Goal: Task Accomplishment & Management: Use online tool/utility

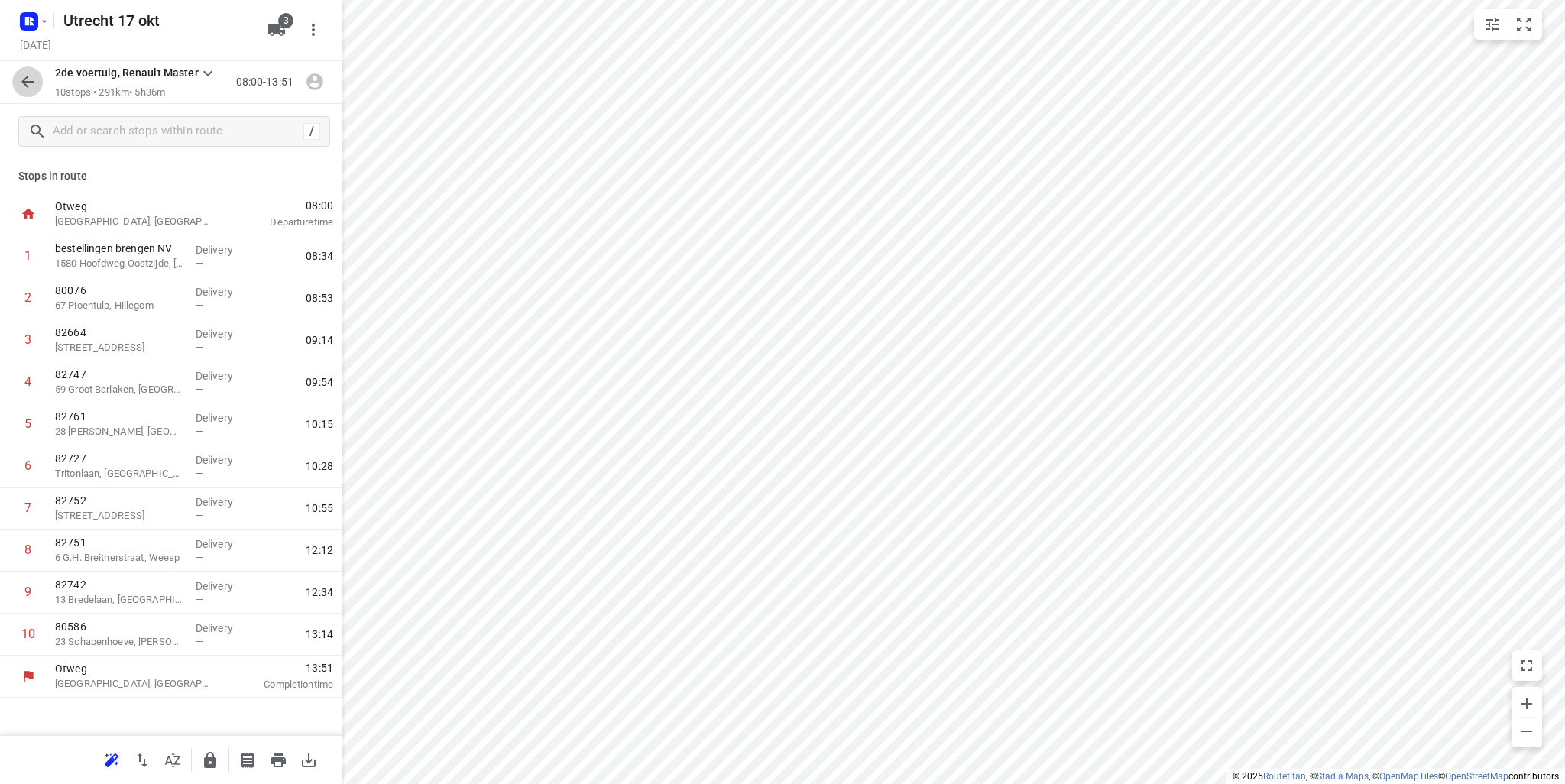
click at [30, 83] on icon "button" at bounding box center [28, 82] width 19 height 19
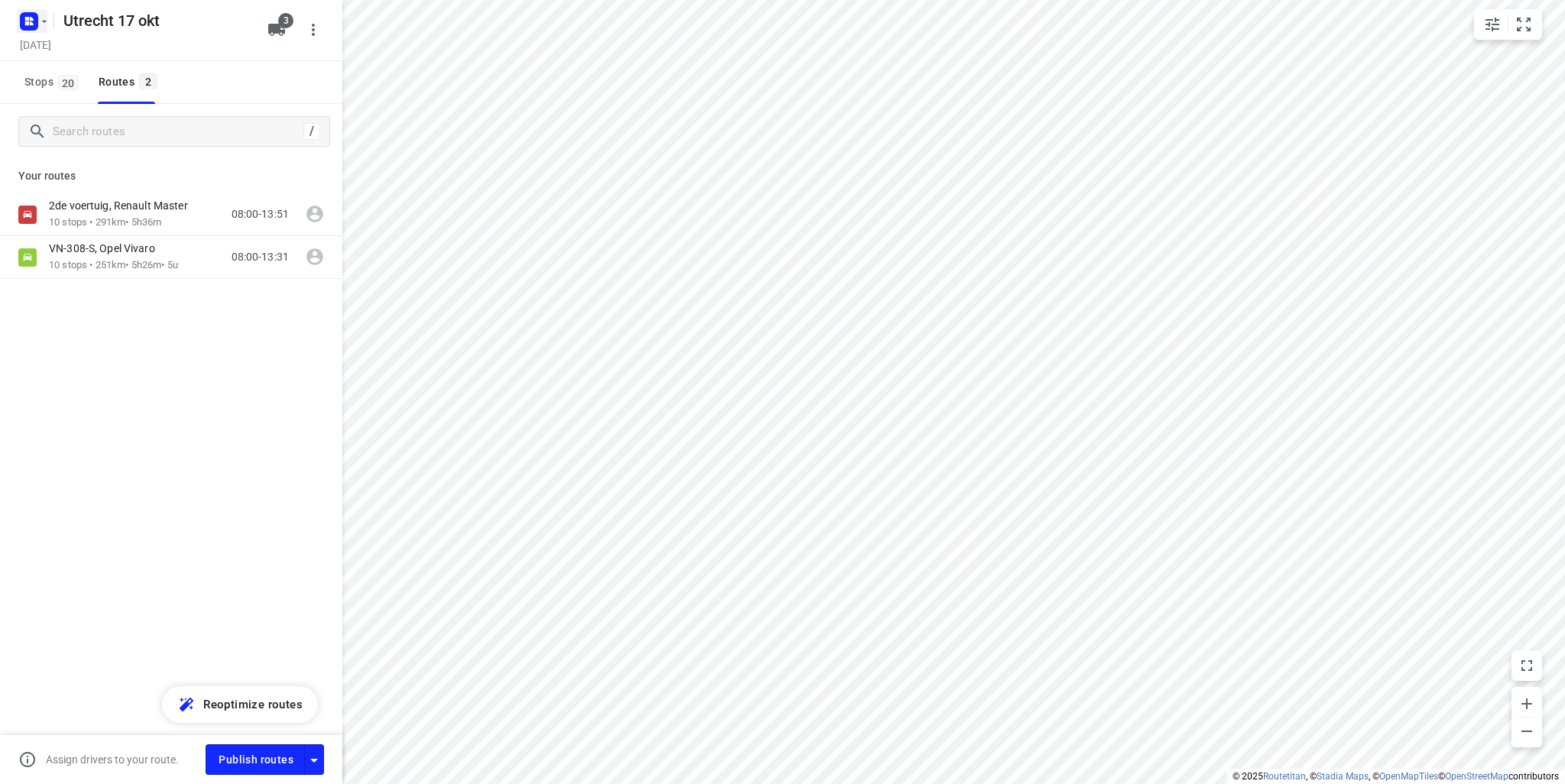
click at [30, 28] on rect "button" at bounding box center [30, 21] width 19 height 19
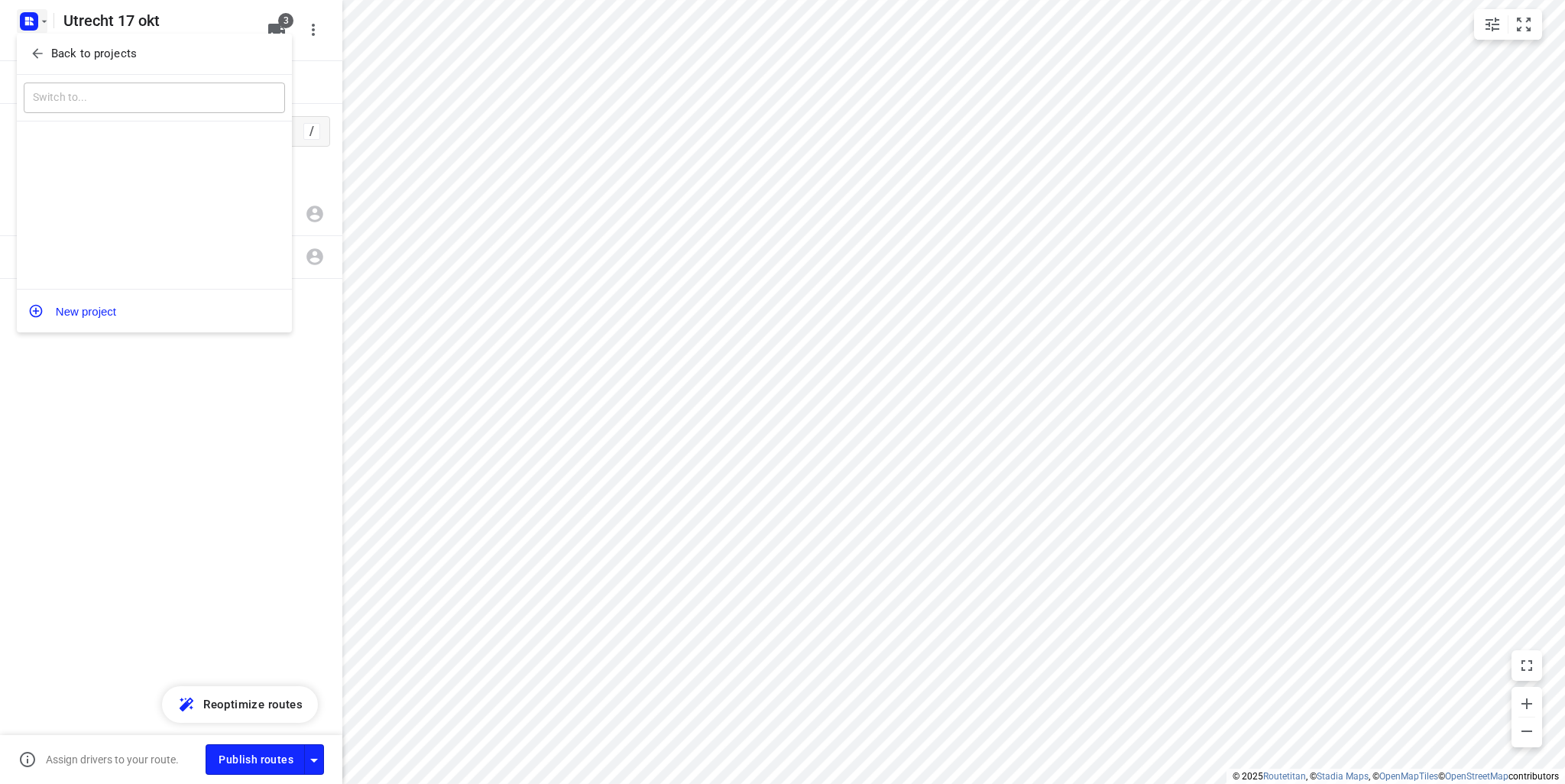
click at [52, 48] on p "Back to projects" at bounding box center [94, 53] width 85 height 18
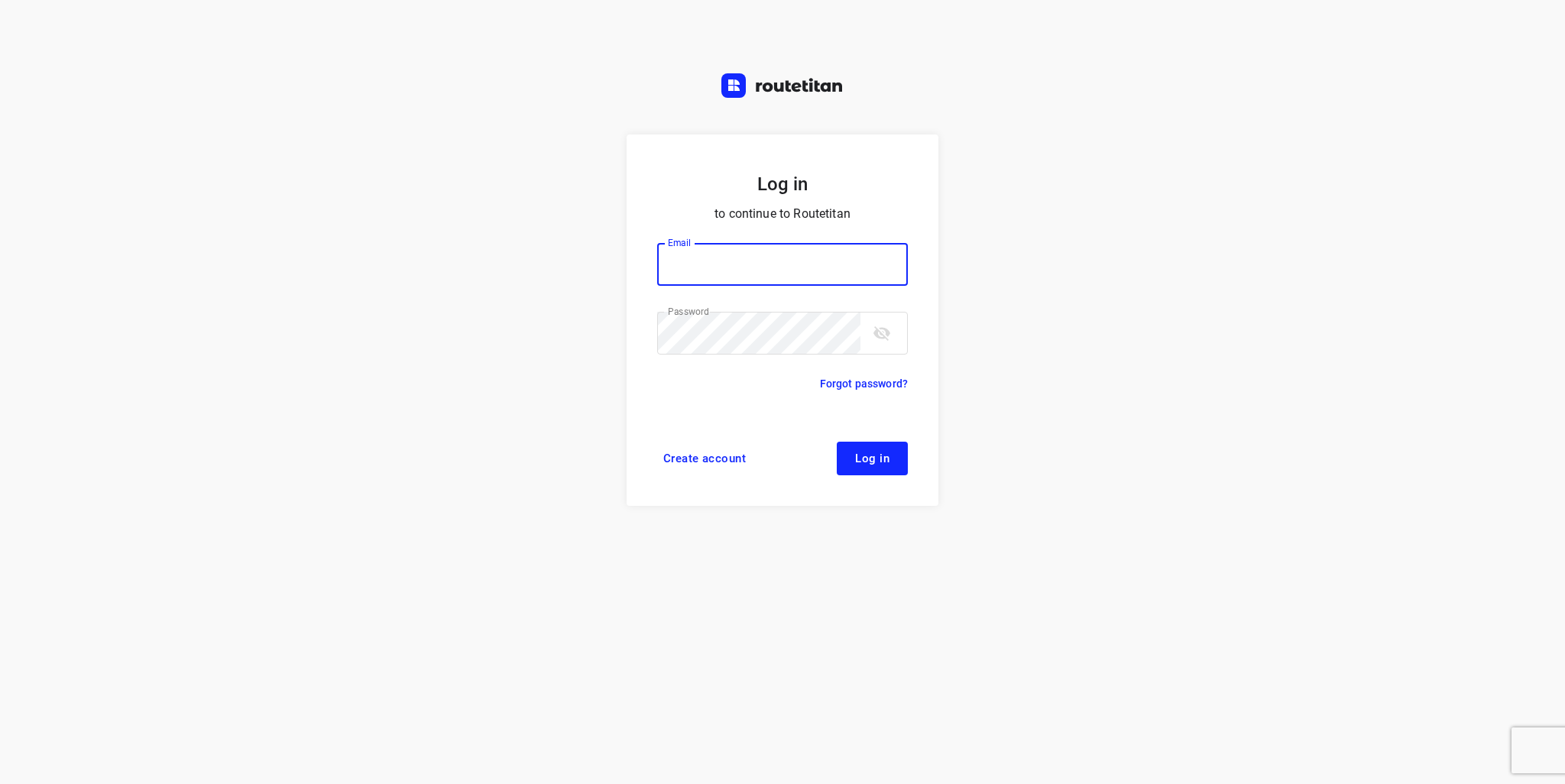
type input "info@tasboomkwekerij.nl"
click at [906, 473] on button "Log in" at bounding box center [872, 459] width 71 height 34
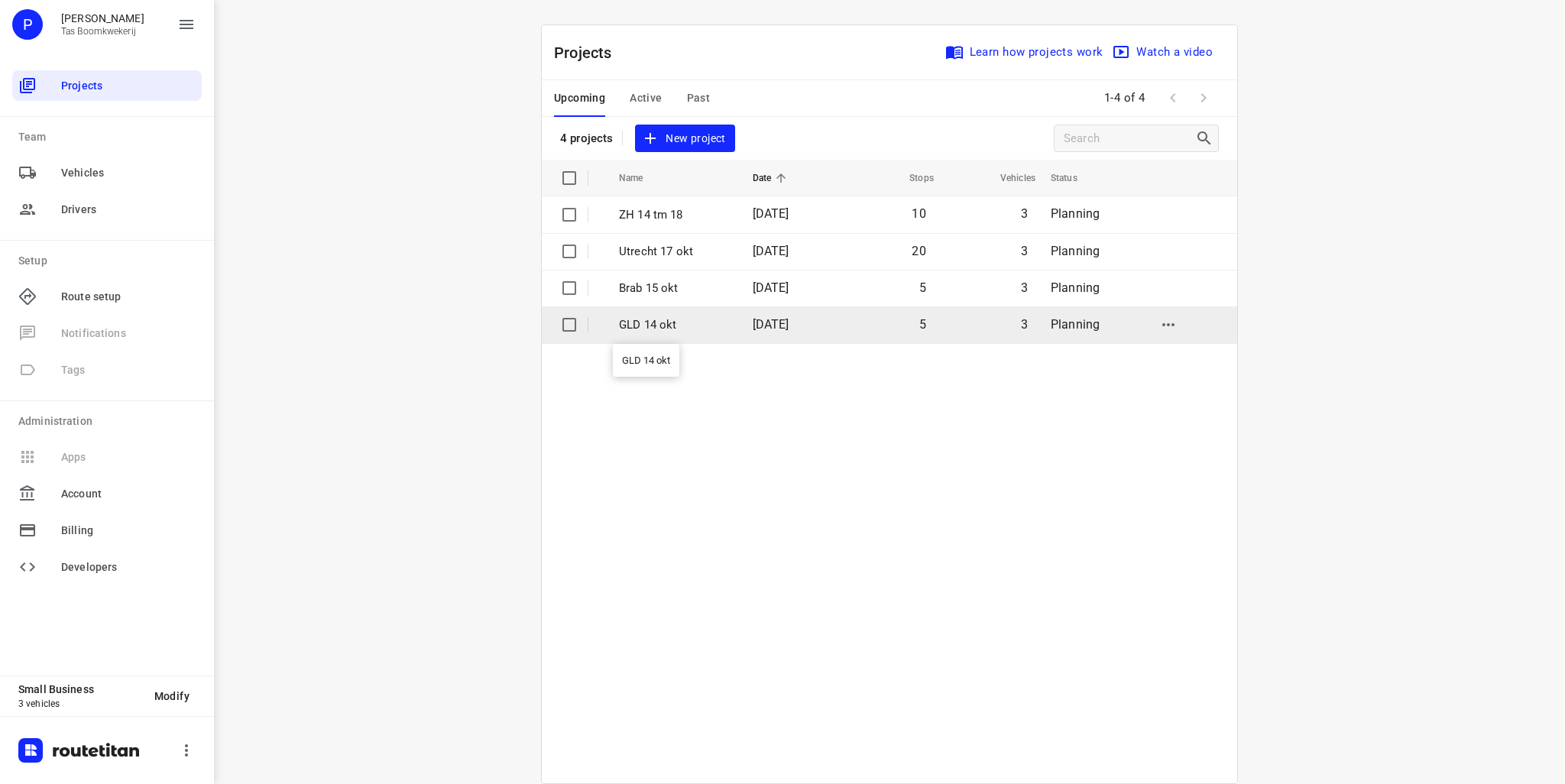
click at [668, 332] on p "GLD 14 okt" at bounding box center [674, 325] width 110 height 18
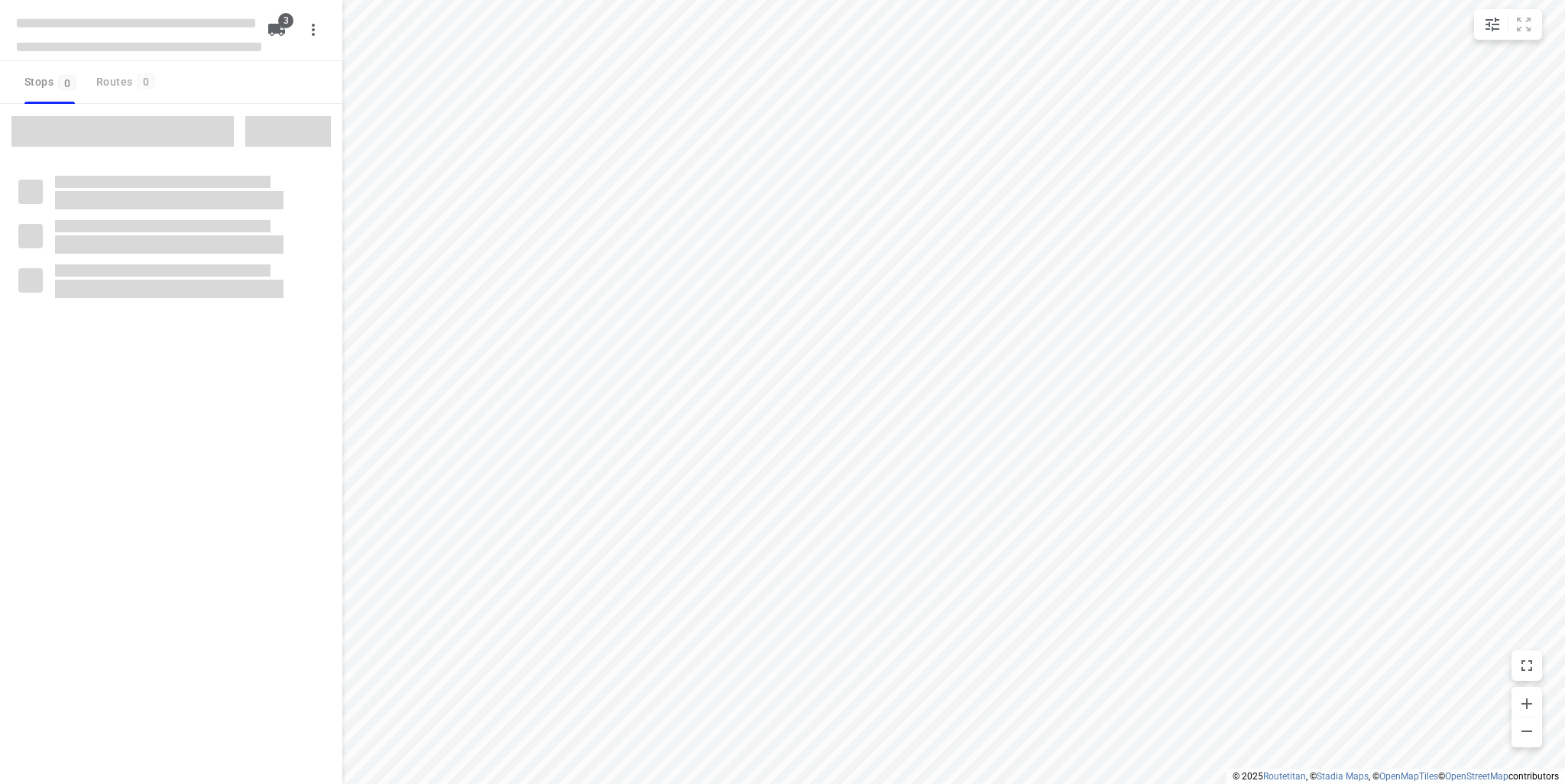
type input "distance"
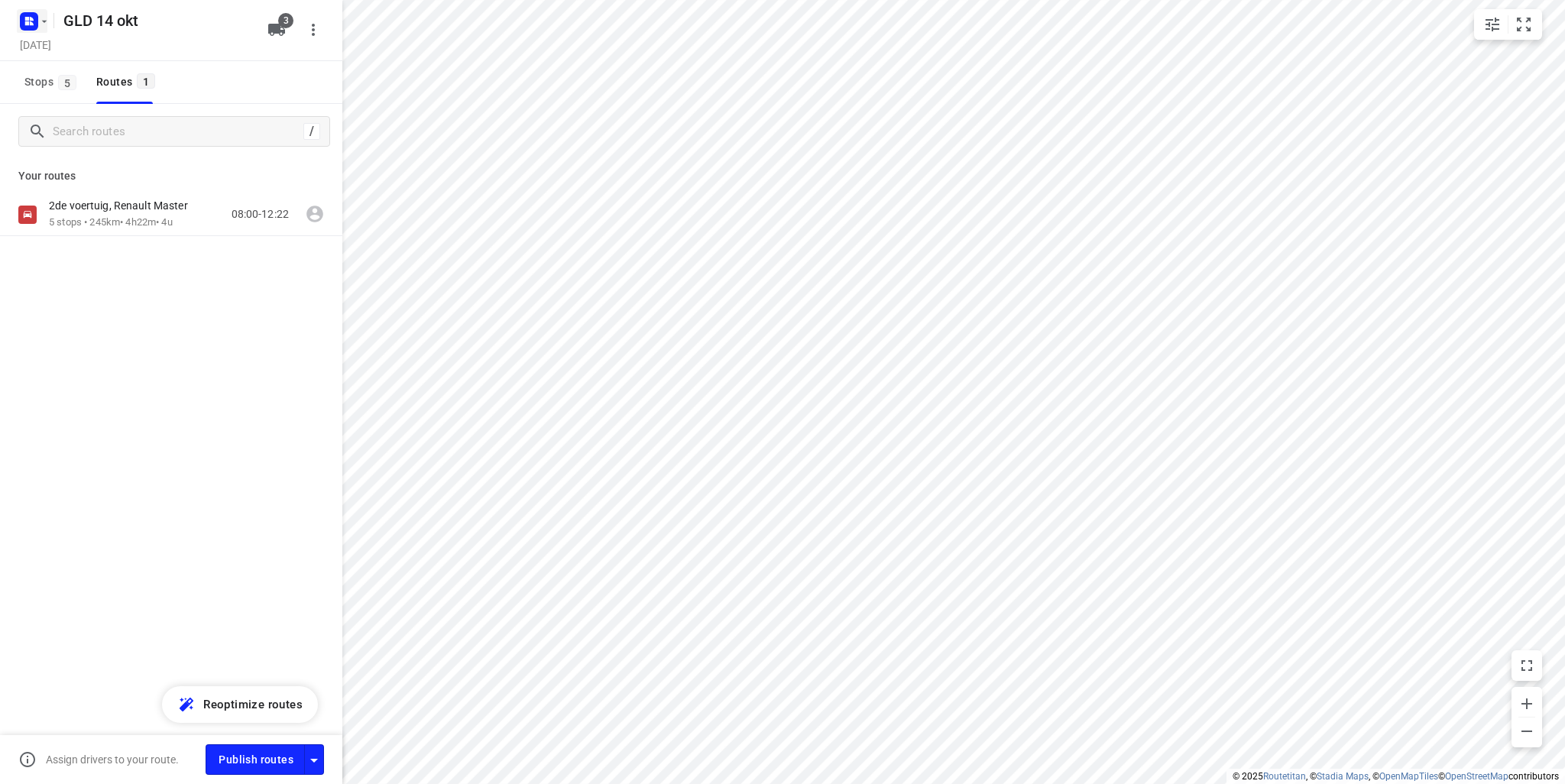
click at [23, 14] on rect "button" at bounding box center [30, 21] width 19 height 19
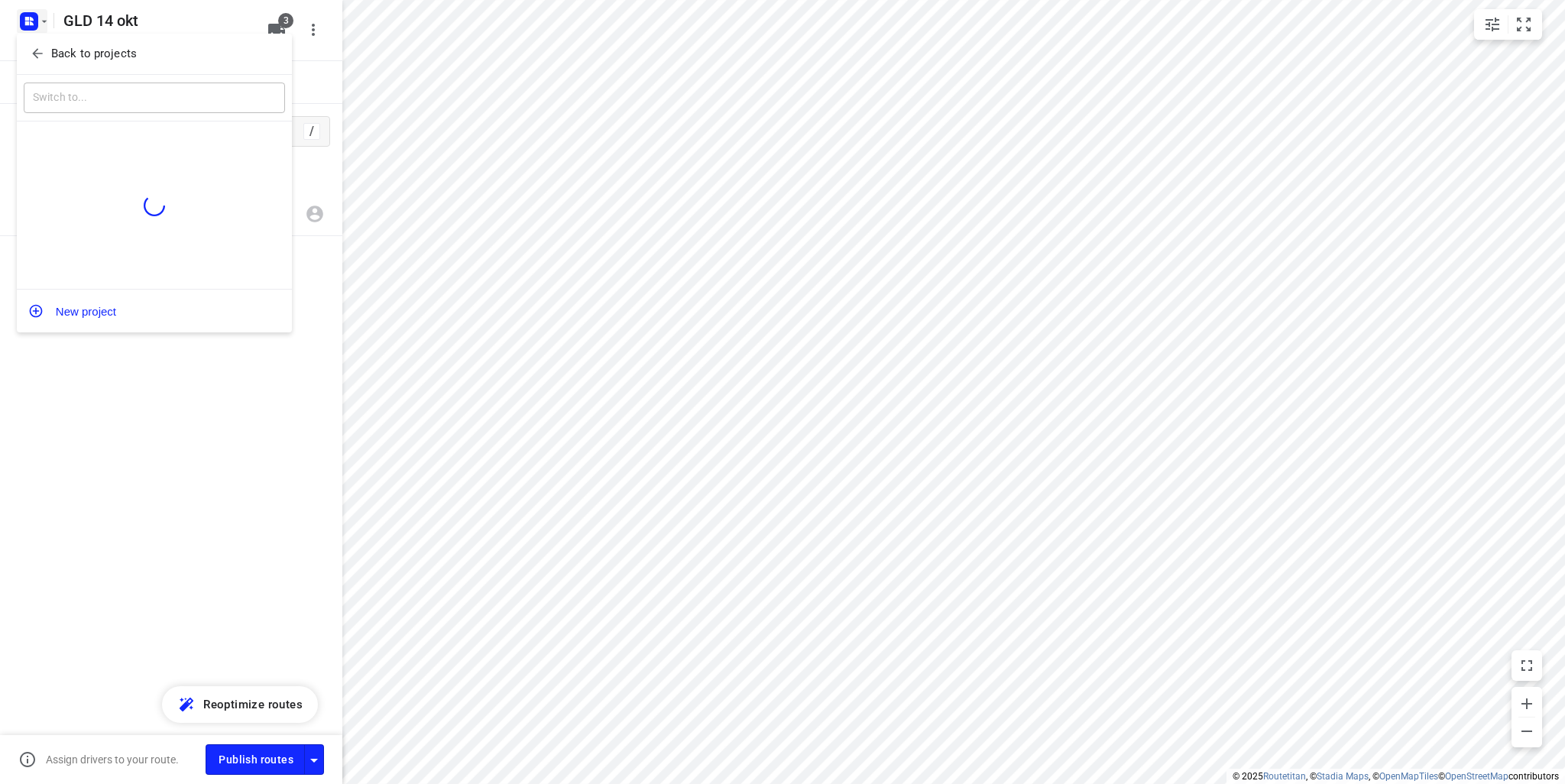
click at [51, 50] on p "Back to projects" at bounding box center [94, 53] width 85 height 18
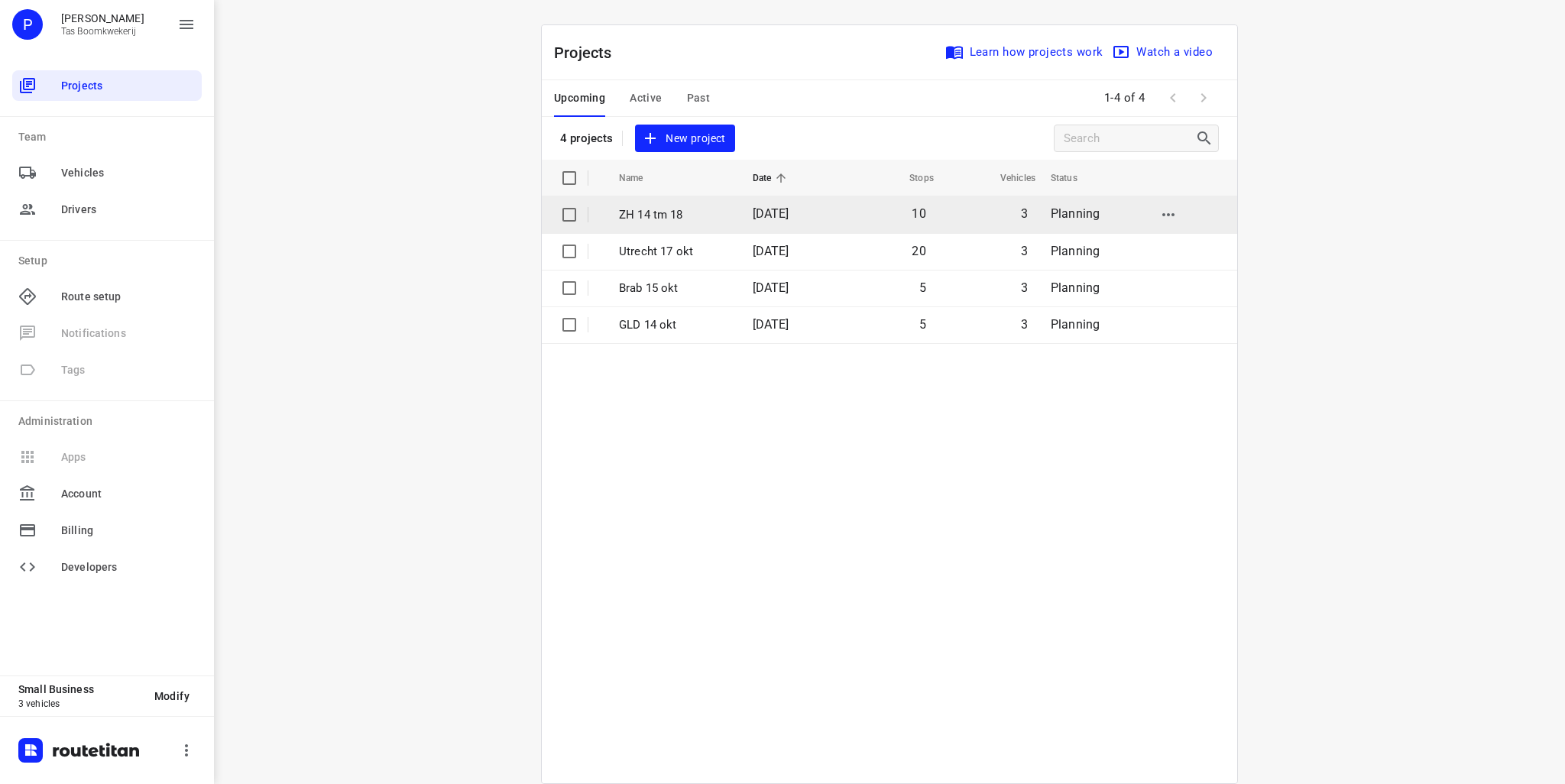
click at [681, 210] on p "ZH 14 tm 18" at bounding box center [674, 215] width 110 height 18
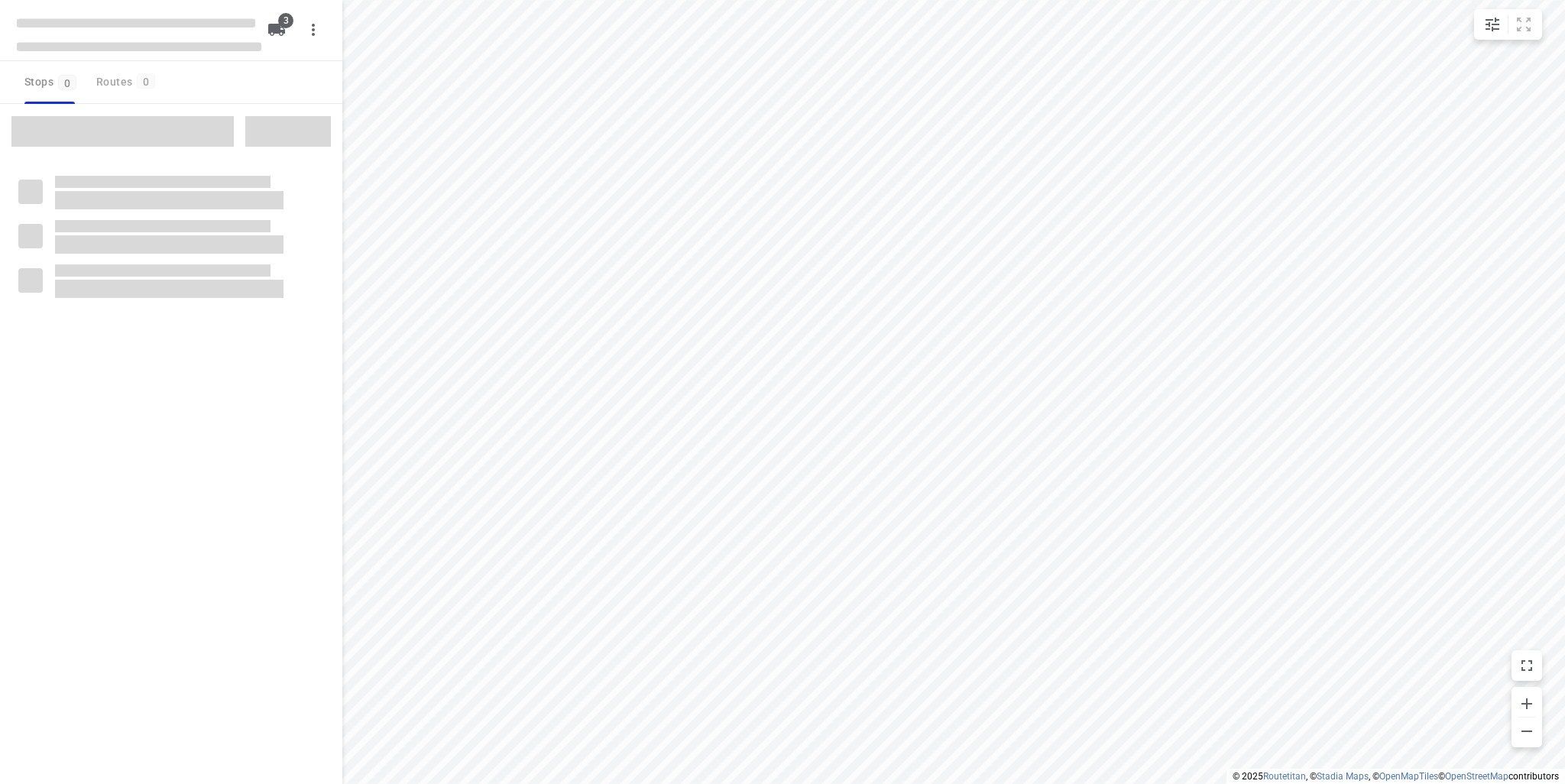
type input "distance"
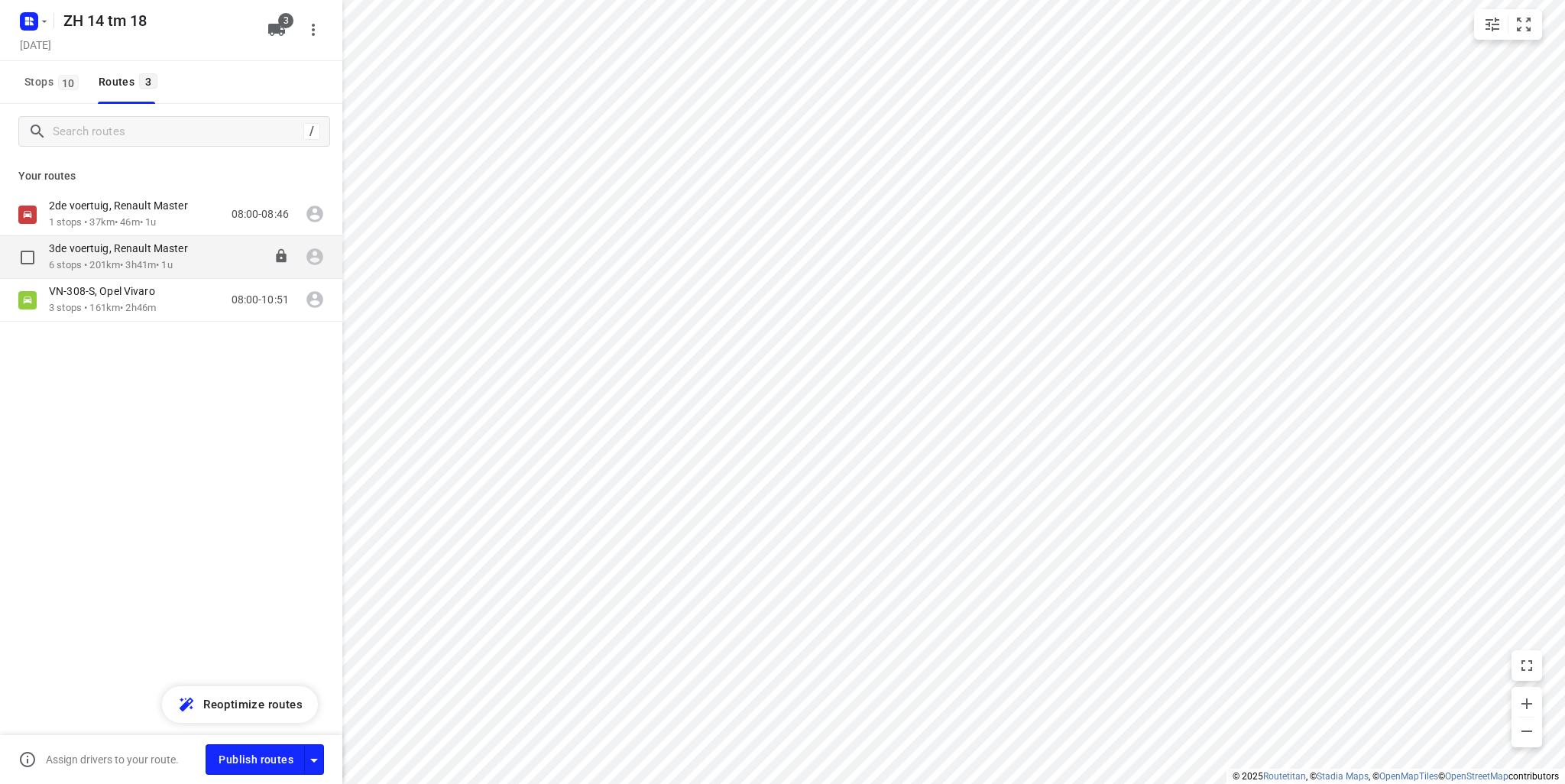
click at [179, 249] on p "3de voertuig, Renault Master" at bounding box center [123, 248] width 148 height 13
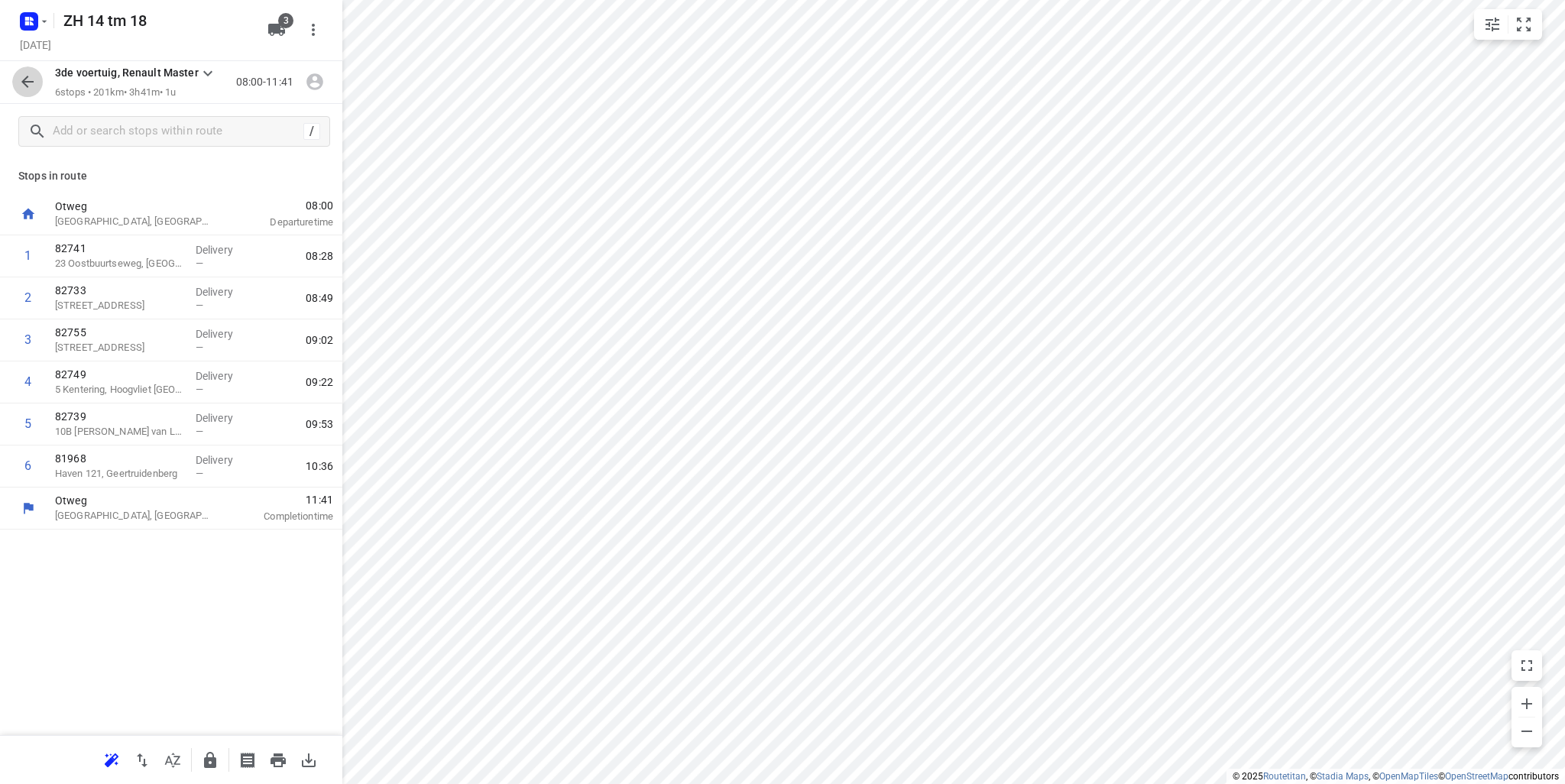
click at [30, 80] on icon "button" at bounding box center [28, 82] width 19 height 19
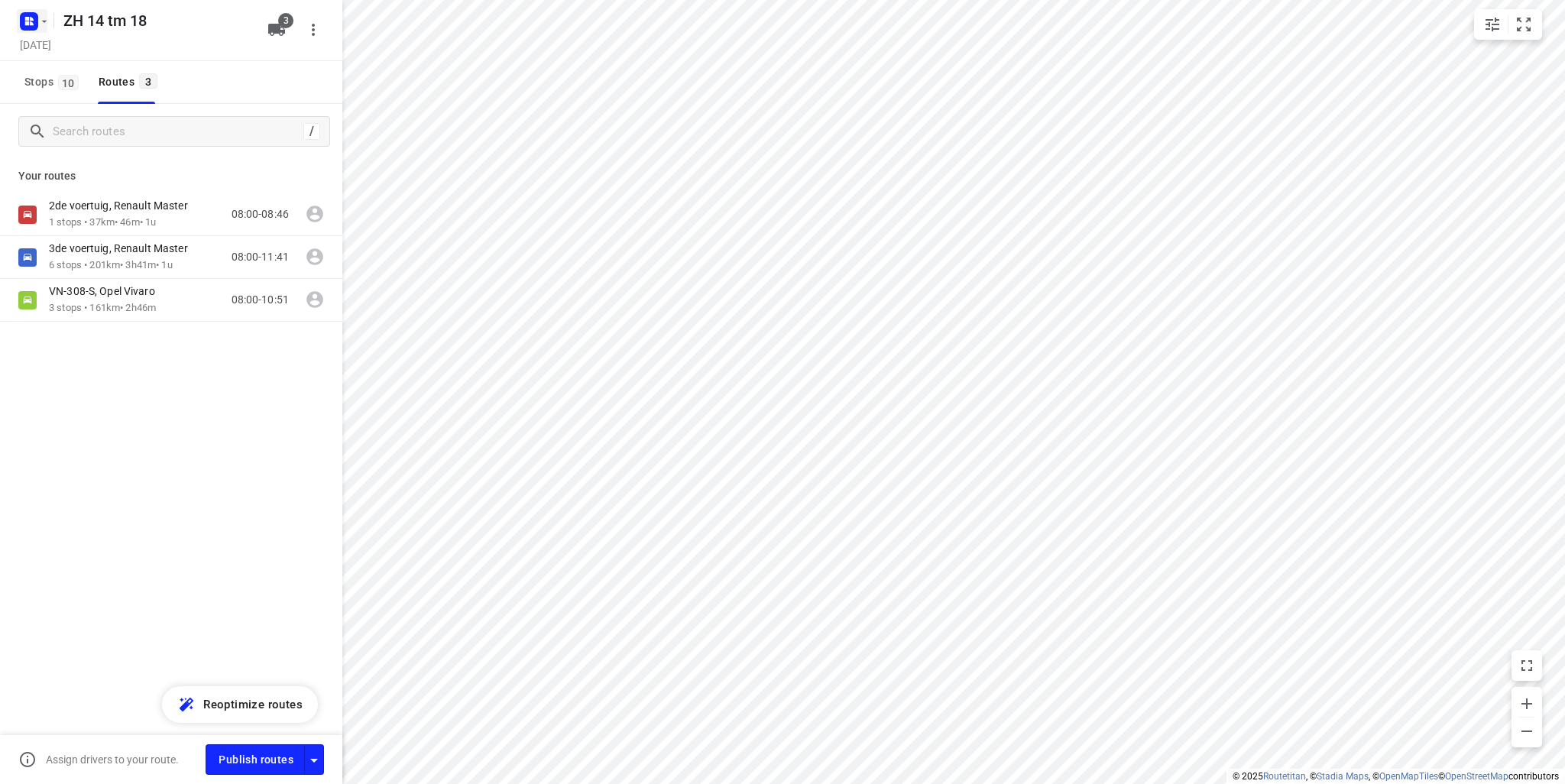
click at [44, 17] on icon "button" at bounding box center [44, 21] width 12 height 12
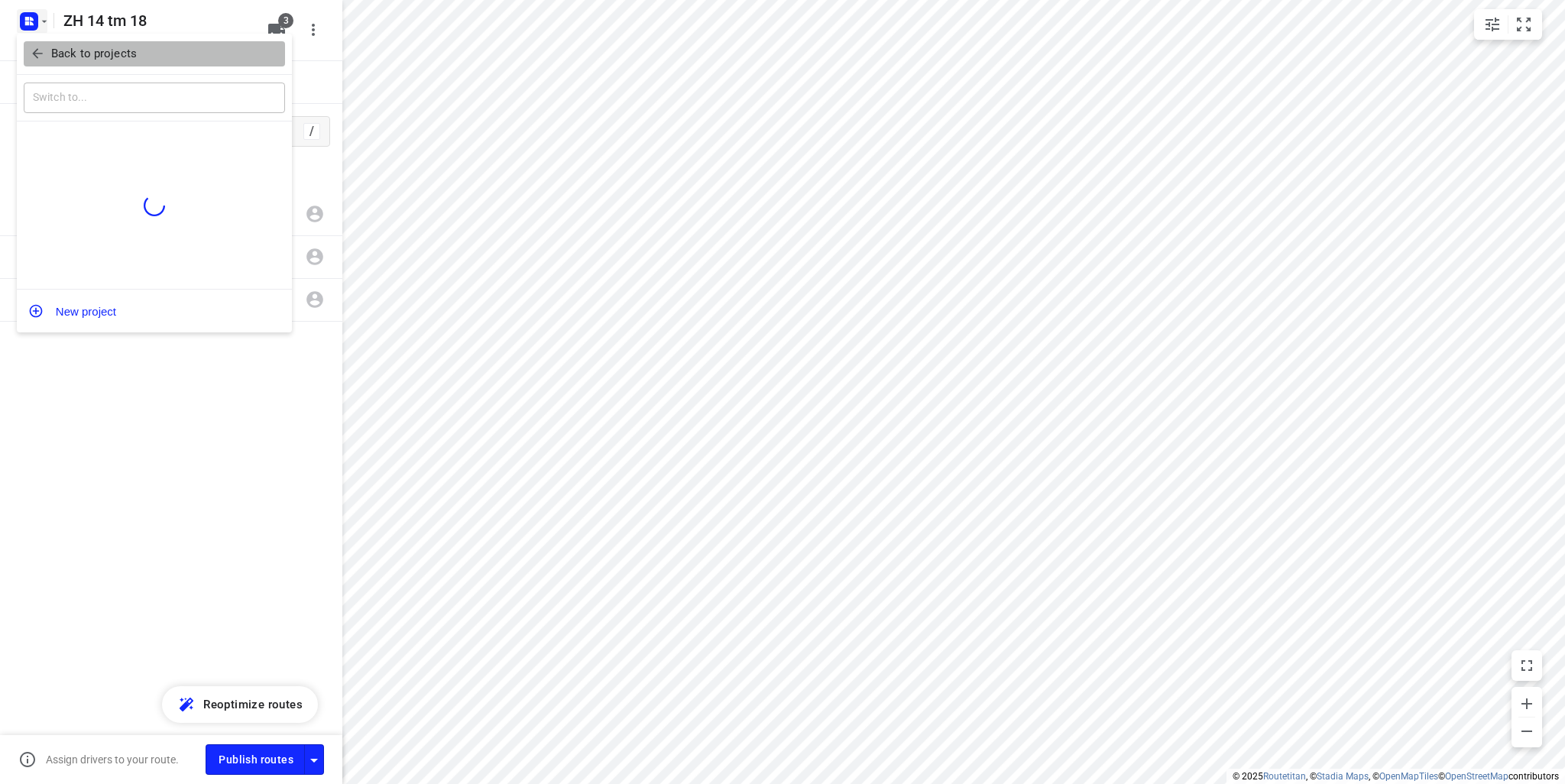
click at [56, 61] on p "Back to projects" at bounding box center [94, 53] width 85 height 18
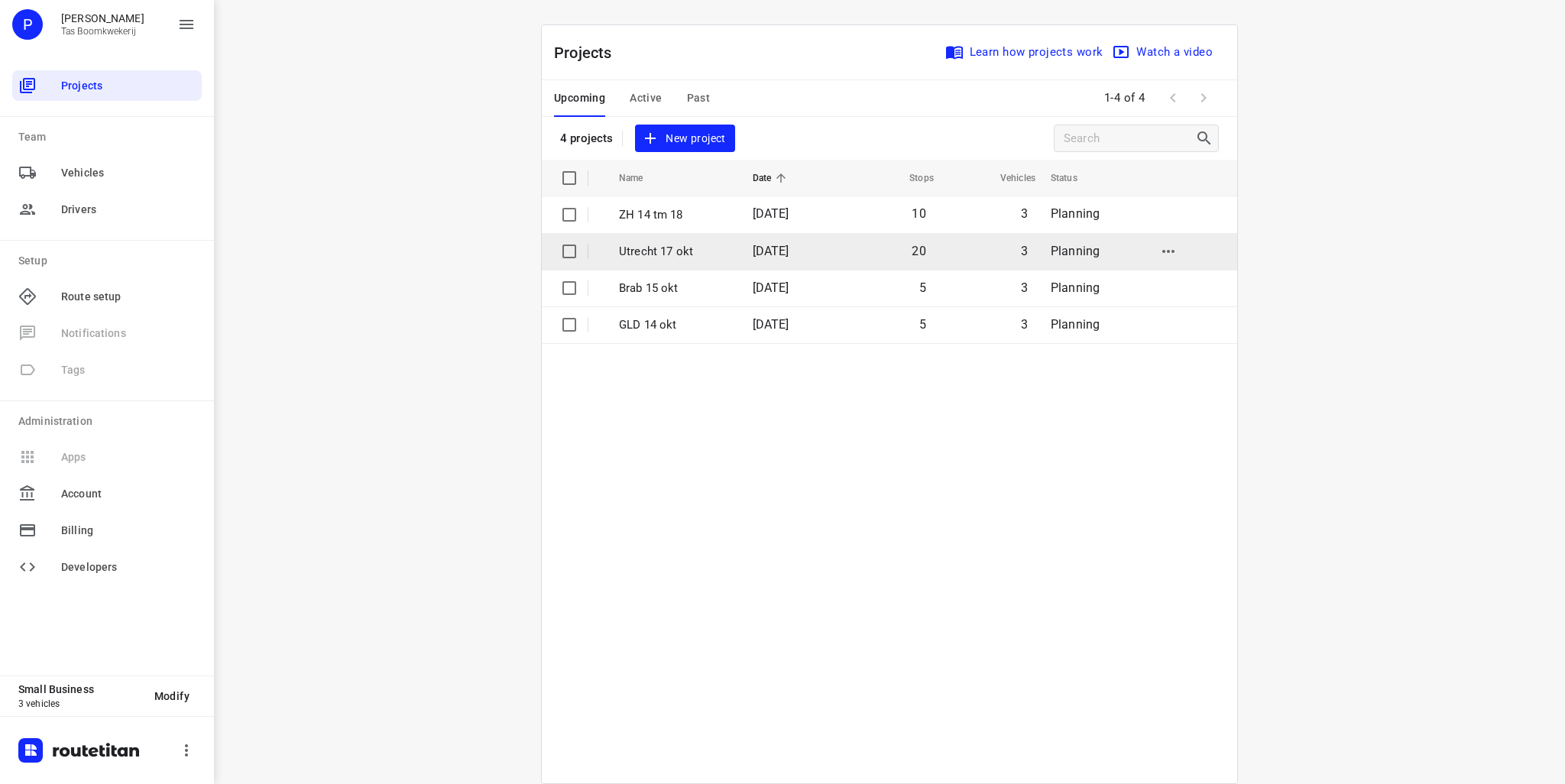
click at [671, 246] on p "Utrecht 17 okt" at bounding box center [674, 251] width 110 height 18
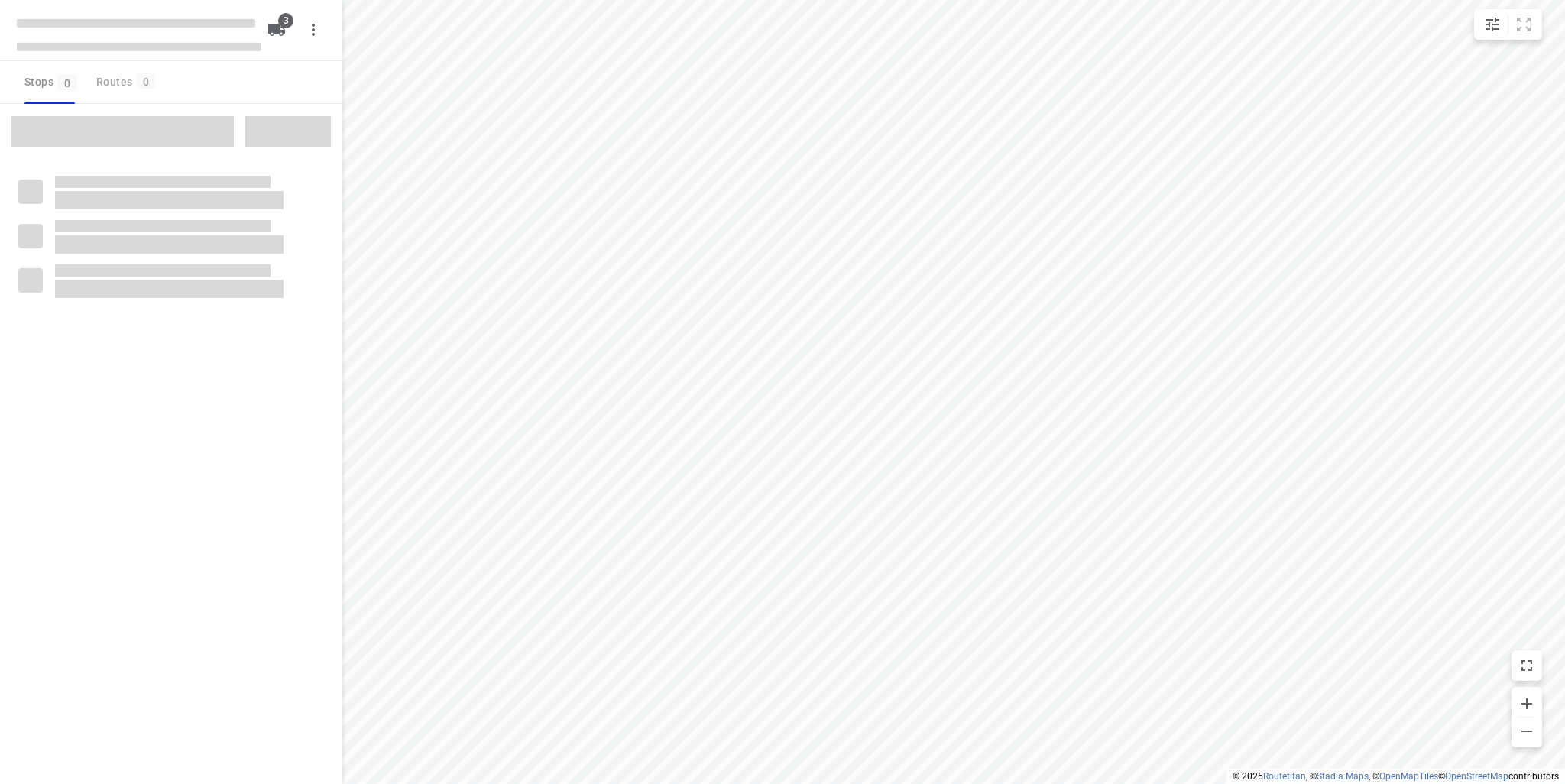
type input "distance"
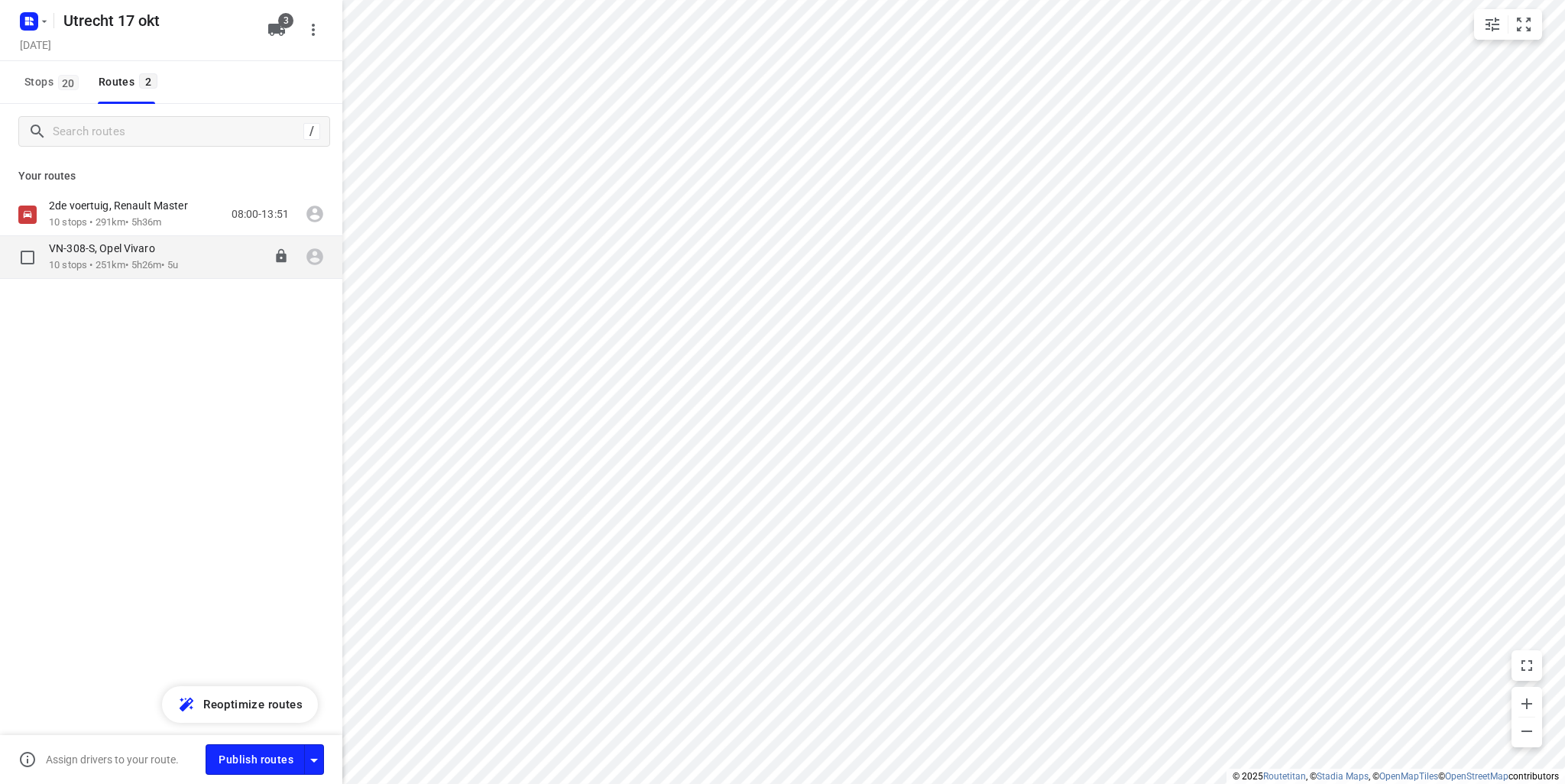
click at [144, 275] on div "VN-308-S, Opel Vivaro 10 stops • 251km • 5h26m • 5u 08:00-13:31" at bounding box center [171, 257] width 342 height 43
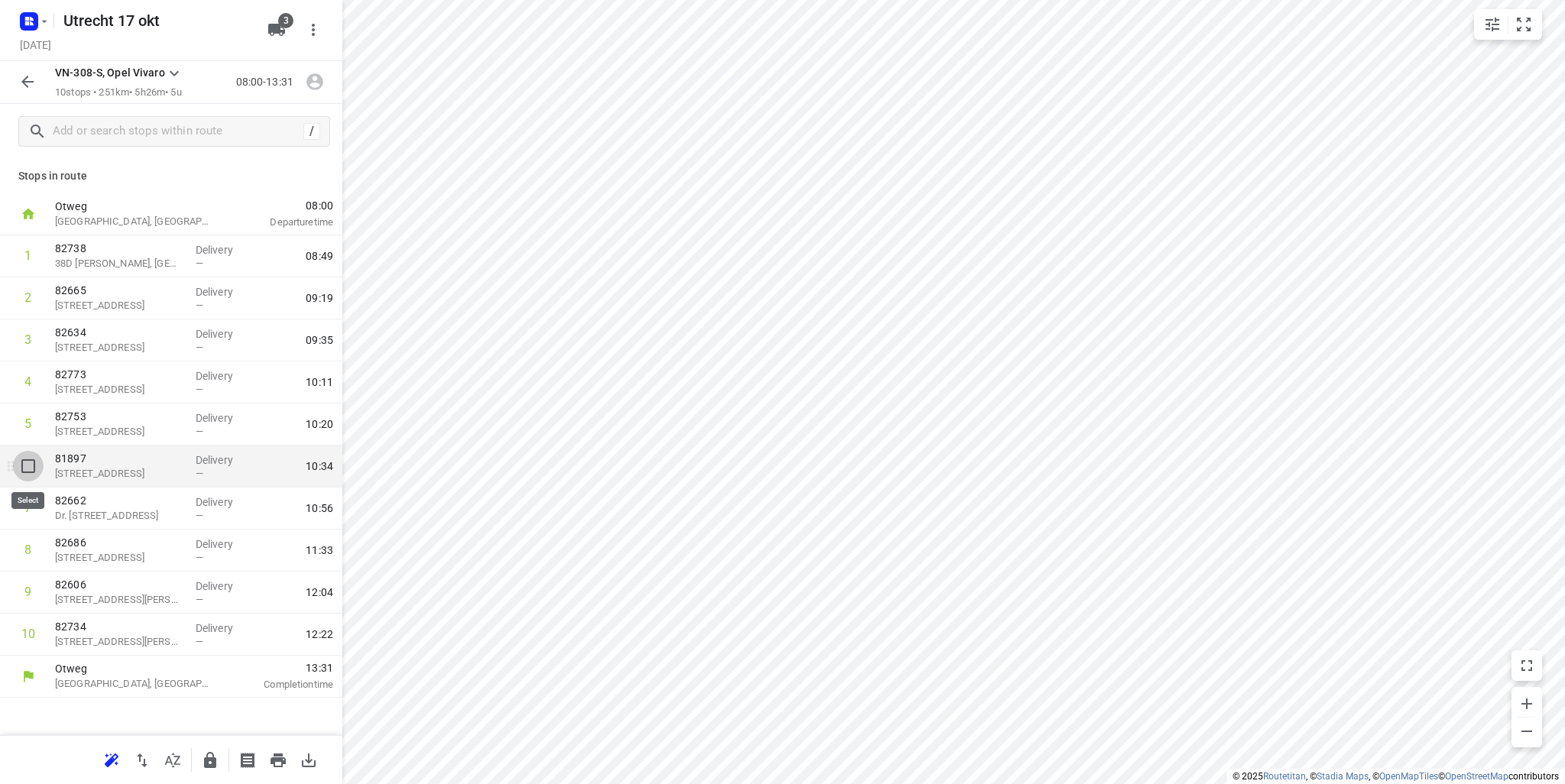
click at [31, 468] on input "checkbox" at bounding box center [28, 466] width 30 height 30
checkbox input "true"
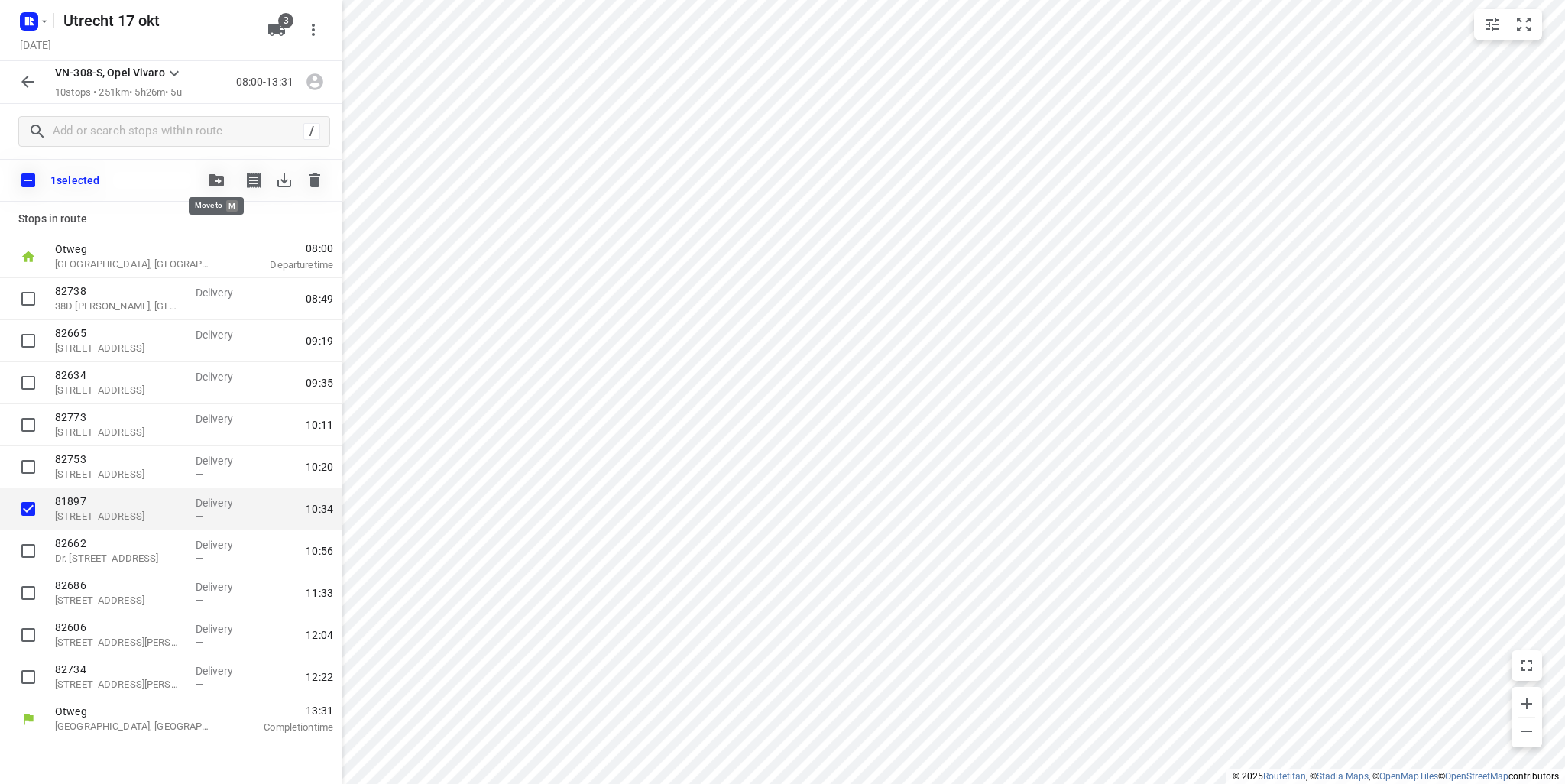
click at [223, 182] on icon "button" at bounding box center [216, 180] width 15 height 12
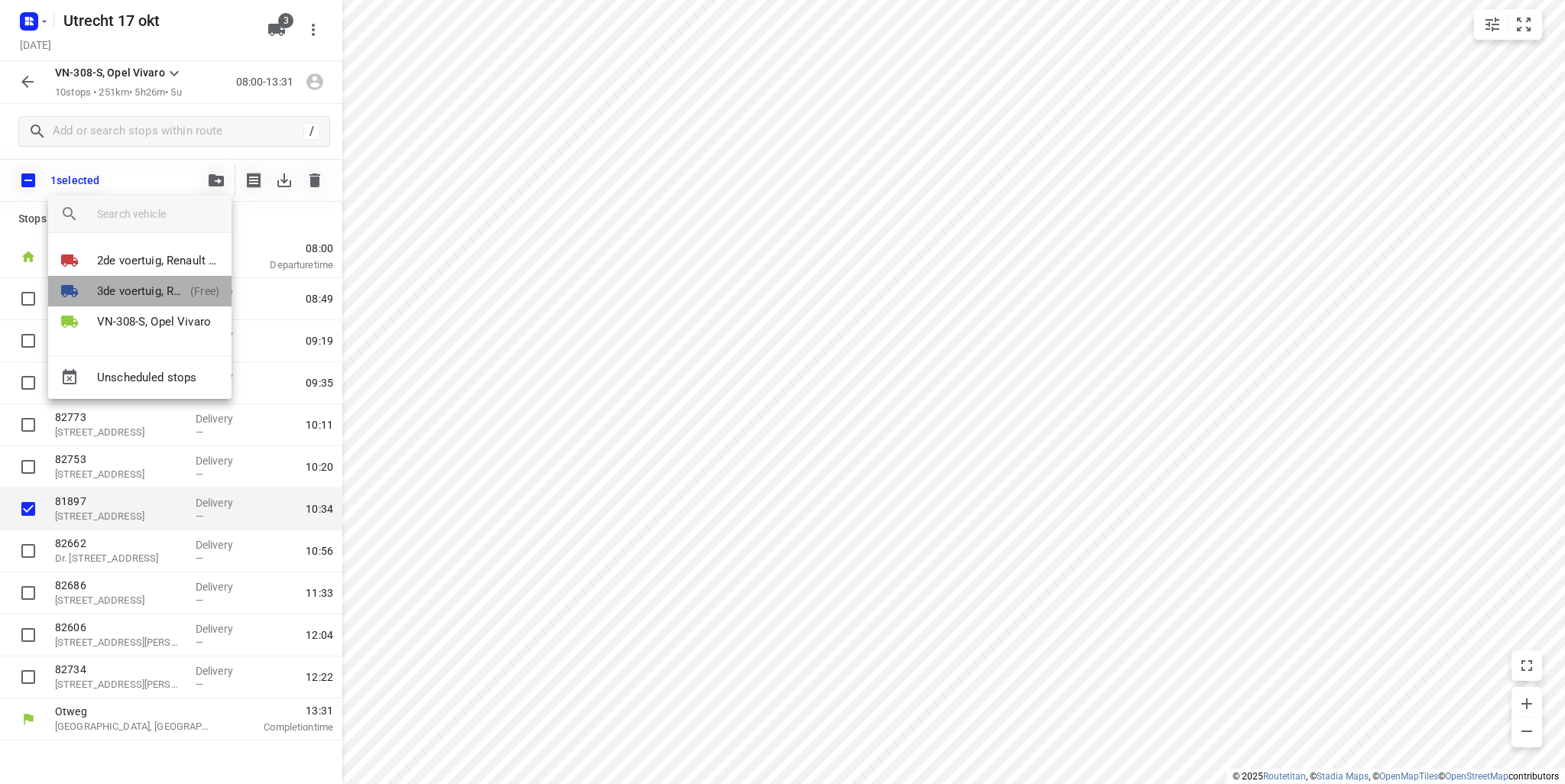
click at [140, 289] on p "3de voertuig, Renault Master" at bounding box center [140, 291] width 87 height 18
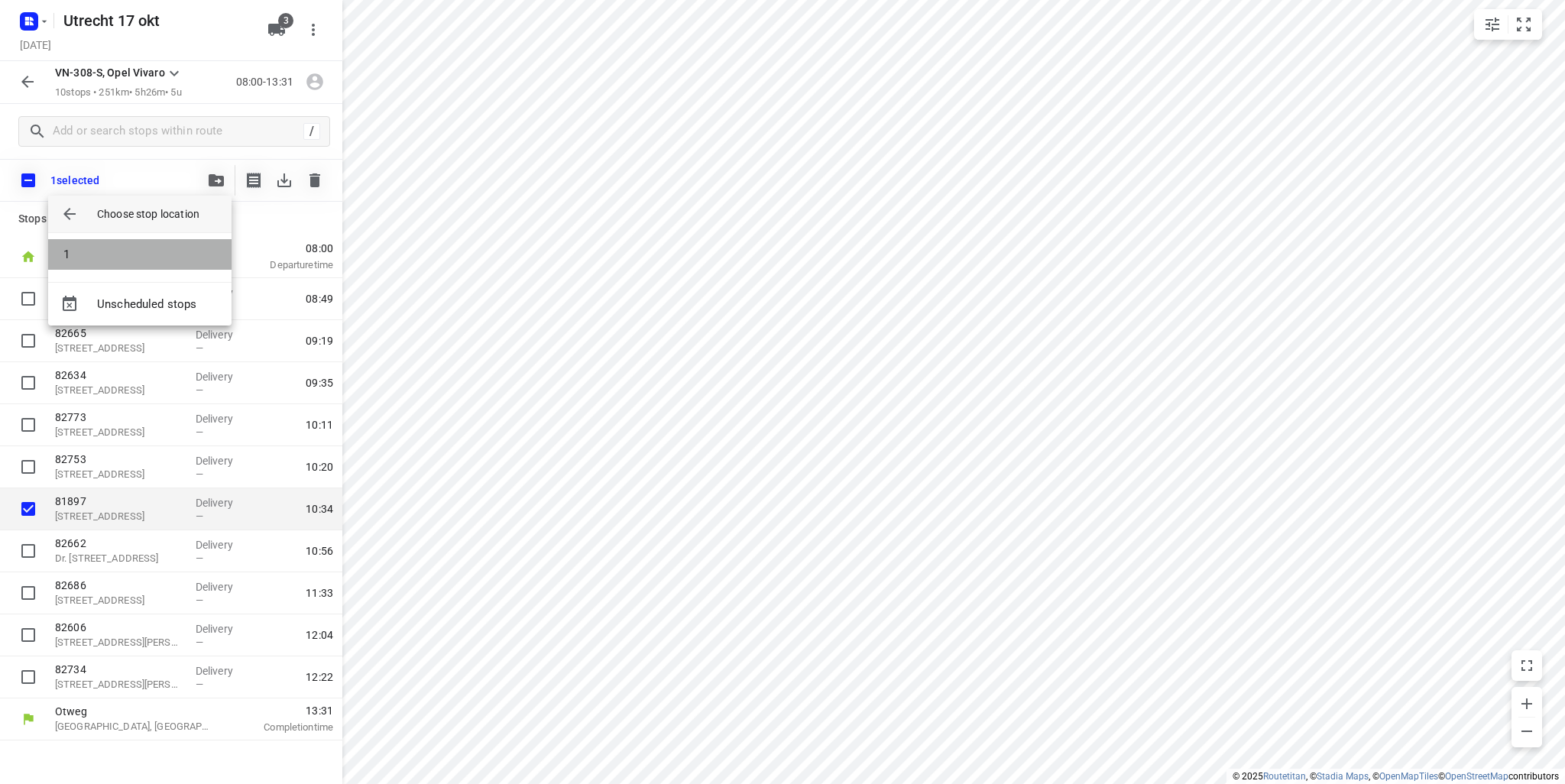
click at [132, 250] on li "1" at bounding box center [139, 255] width 183 height 30
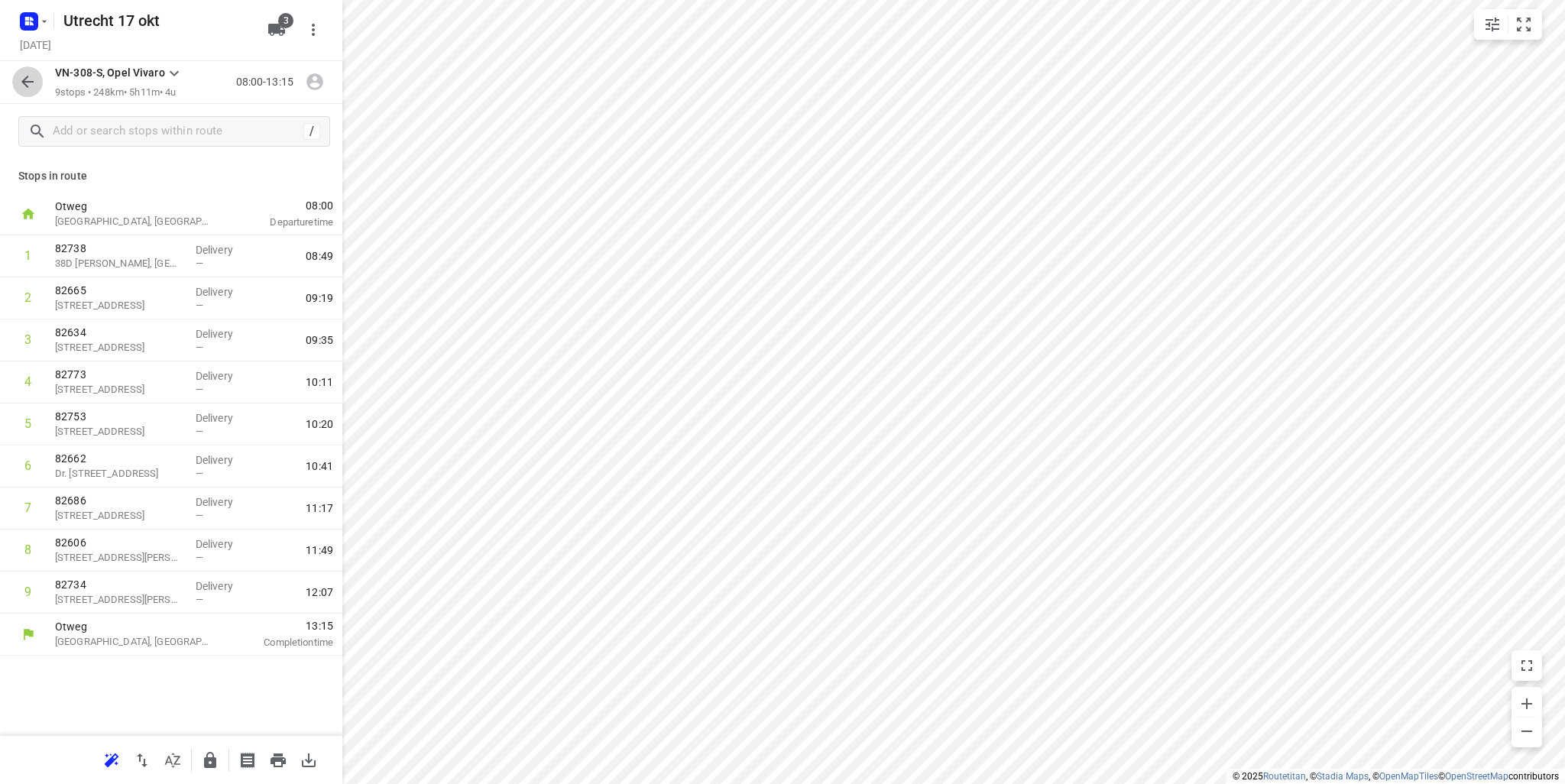
click at [29, 79] on icon "button" at bounding box center [28, 82] width 19 height 19
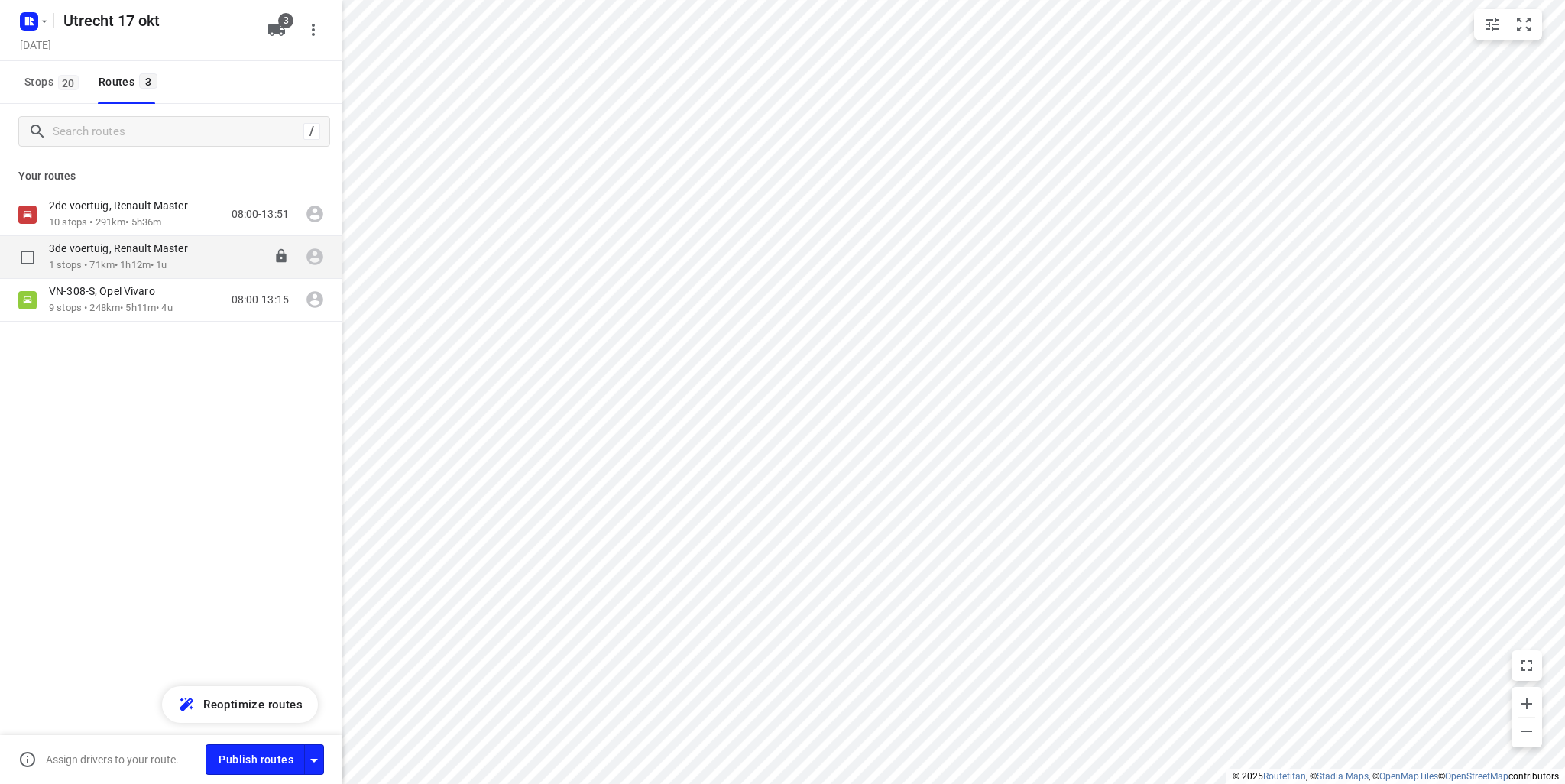
click at [57, 252] on p "3de voertuig, Renault Master" at bounding box center [123, 248] width 148 height 13
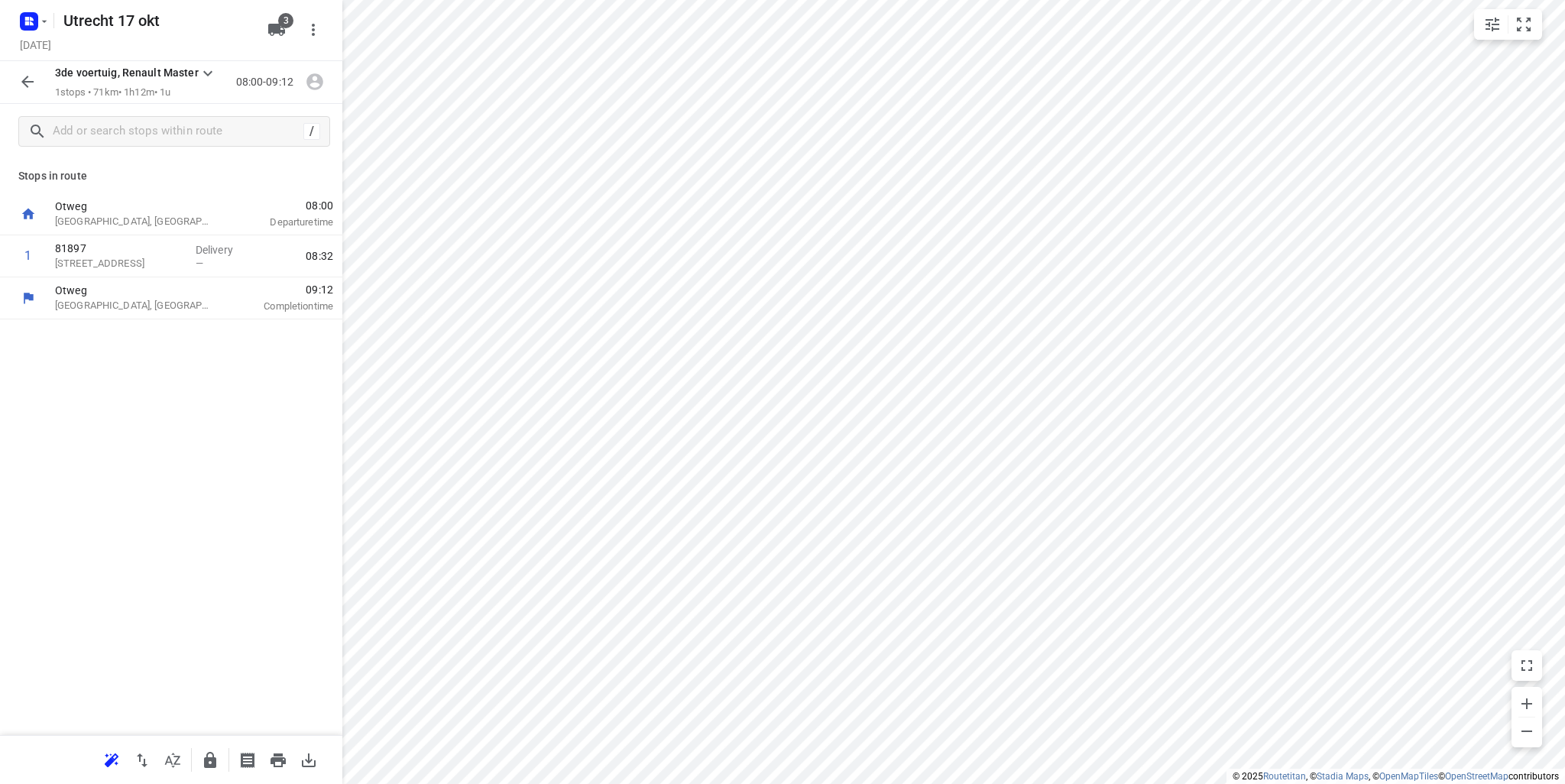
click at [229, 85] on div "08:00-09:12" at bounding box center [280, 82] width 101 height 30
click at [281, 767] on icon "button" at bounding box center [278, 760] width 19 height 19
click at [46, 20] on icon "button" at bounding box center [44, 21] width 12 height 12
